Goal: Task Accomplishment & Management: Complete application form

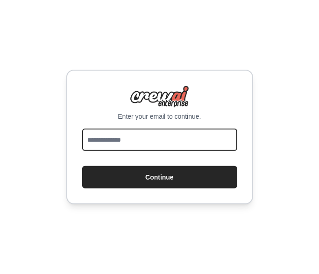
click at [114, 143] on input "email" at bounding box center [159, 140] width 155 height 22
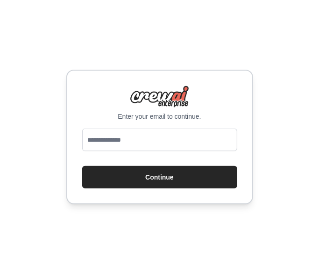
click at [129, 151] on div at bounding box center [159, 142] width 155 height 26
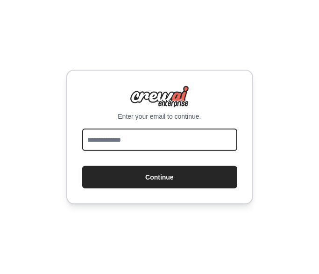
click at [136, 143] on input "email" at bounding box center [159, 140] width 155 height 22
type input "**********"
click at [82, 166] on button "Continue" at bounding box center [159, 177] width 155 height 22
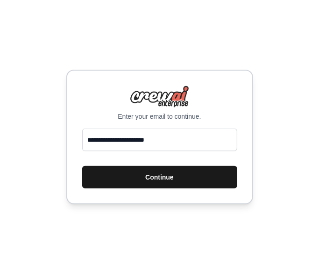
click at [136, 176] on button "Continue" at bounding box center [159, 177] width 155 height 22
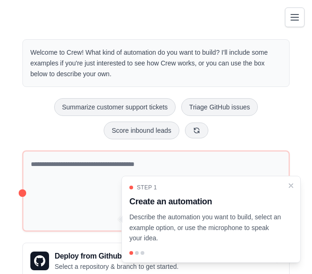
click at [291, 191] on div "Step 1 Create an automation Describe the automation you want to build, select a…" at bounding box center [211, 214] width 164 height 60
click at [291, 188] on icon "Close walkthrough" at bounding box center [291, 185] width 8 height 8
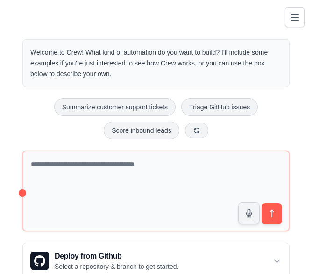
click at [0, 168] on html "[EMAIL_ADDRESS][DOMAIN_NAME] Settings Build Automations Crew Studio" at bounding box center [156, 173] width 312 height 347
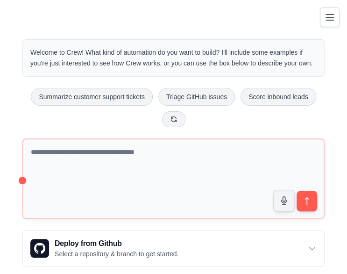
click at [8, 127] on div "Welcome to Crew! What kind of automation do you want to build? I'll include som…" at bounding box center [173, 174] width 347 height 301
